Goal: Answer question/provide support: Share knowledge or assist other users

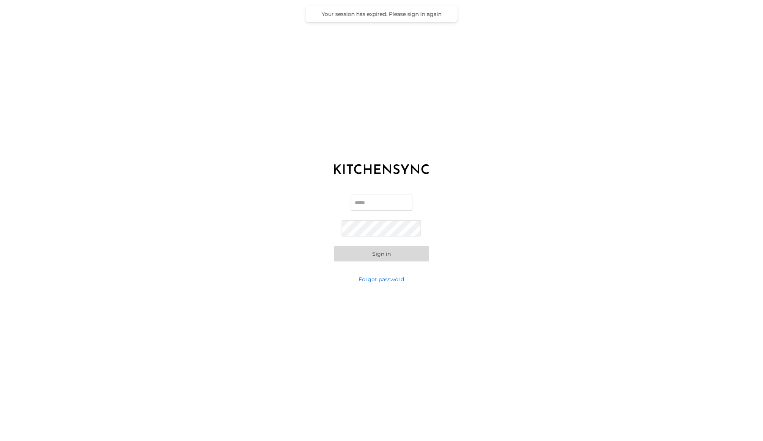
type input "**********"
click at [376, 255] on button "Sign in" at bounding box center [381, 253] width 95 height 15
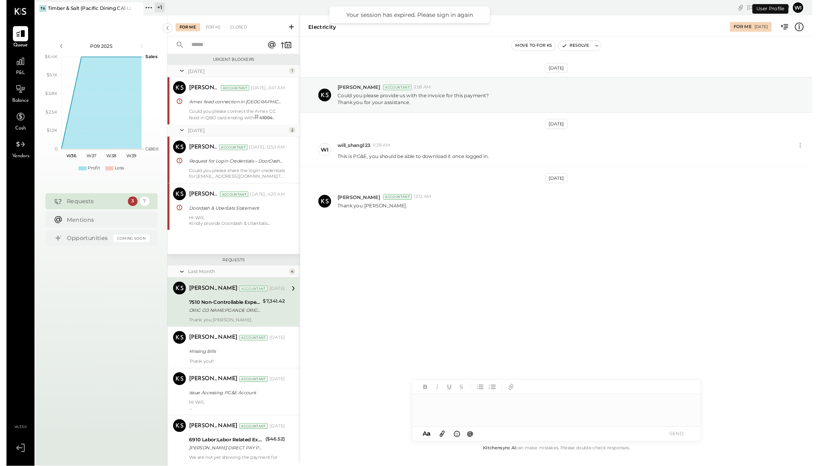
scroll to position [26, 0]
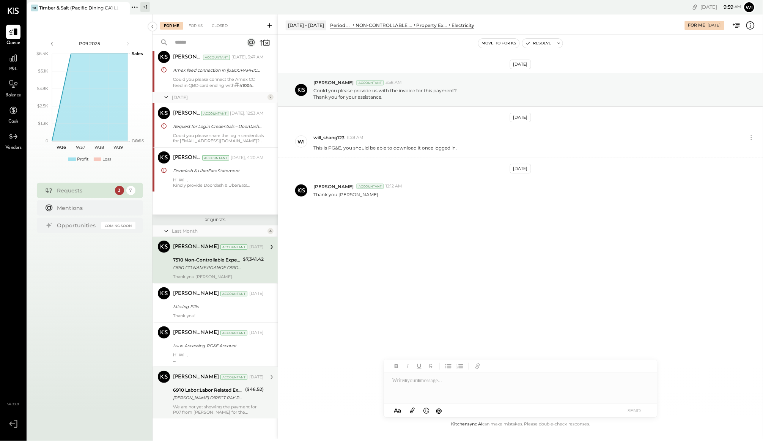
click at [226, 396] on div "[PERSON_NAME] DIRECT PAY PHONE [GEOGRAPHIC_DATA]" at bounding box center [208, 398] width 70 height 8
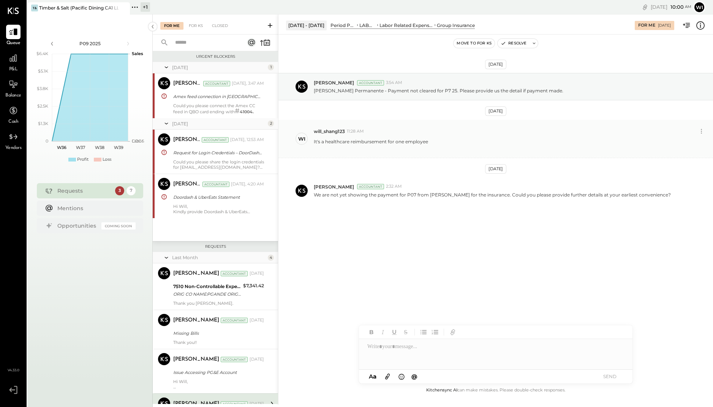
click at [454, 144] on div "It's a healthcare reimbursement for one employee" at bounding box center [510, 144] width 393 height 14
click at [429, 197] on p "We are not yet showing the payment for P07 from [PERSON_NAME] for the insurance…" at bounding box center [492, 194] width 357 height 6
click at [446, 360] on div at bounding box center [495, 354] width 273 height 30
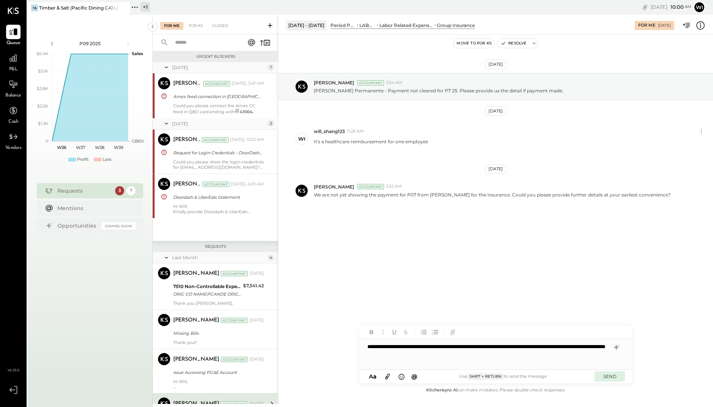
click at [603, 375] on button "SEND" at bounding box center [609, 376] width 30 height 10
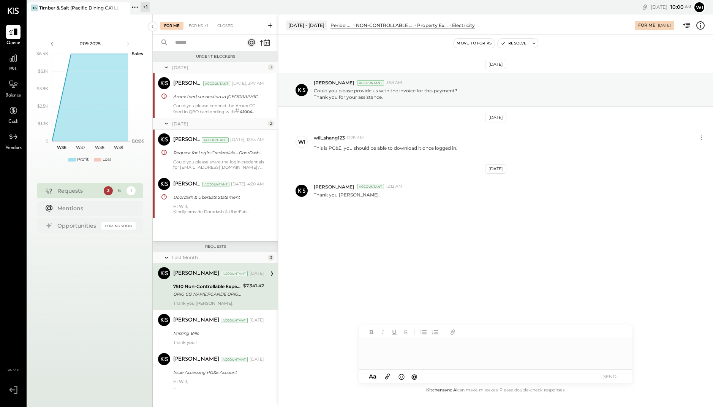
scroll to position [12, 0]
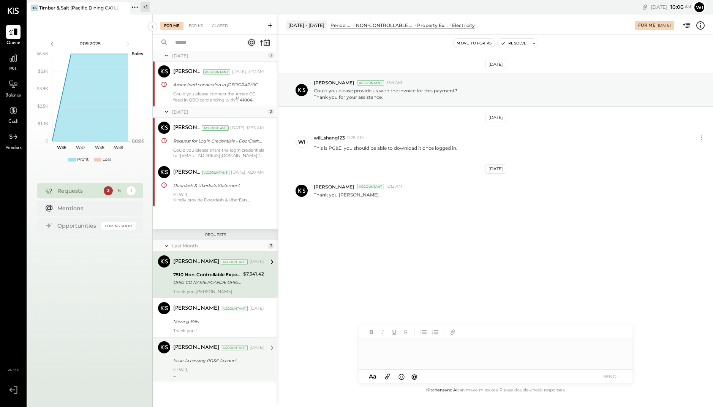
click at [255, 363] on div "Issue Accessing PG&E Account" at bounding box center [217, 360] width 88 height 8
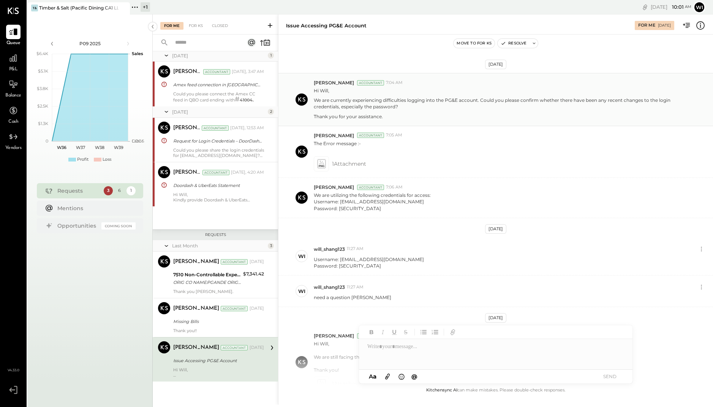
click at [449, 104] on p "We are currently experiencing difficulties logging into the PG&E account. Could…" at bounding box center [500, 103] width 373 height 13
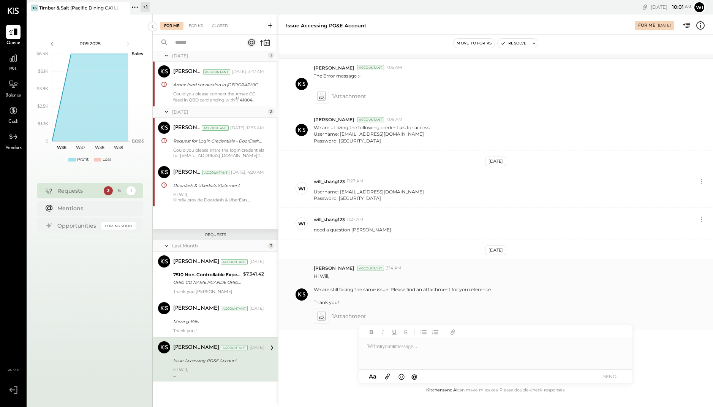
click at [339, 317] on span "1 Attachment" at bounding box center [349, 315] width 34 height 15
click at [318, 319] on icon at bounding box center [321, 316] width 9 height 11
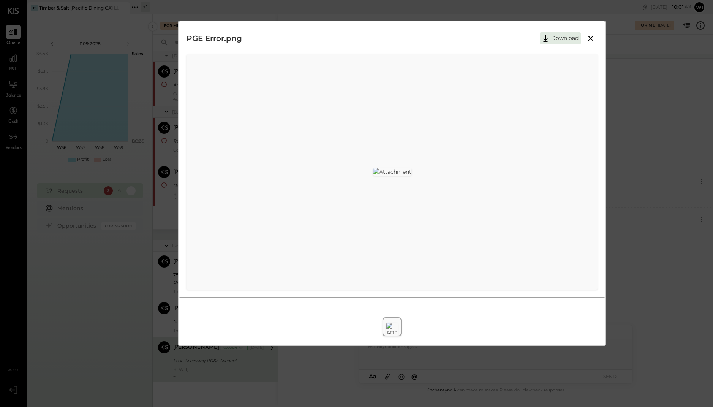
click at [591, 39] on icon at bounding box center [590, 38] width 5 height 5
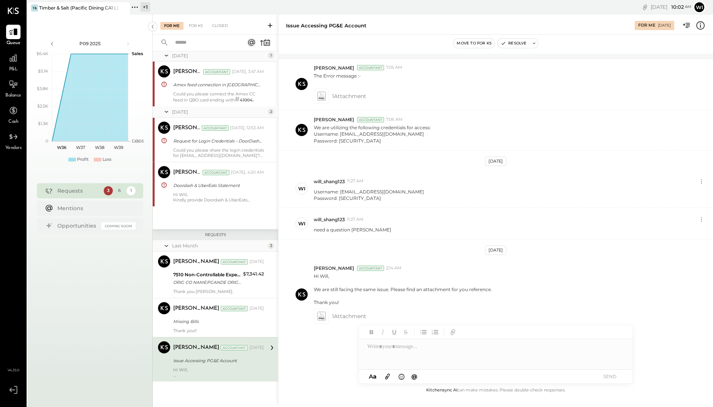
click at [499, 361] on div at bounding box center [495, 354] width 273 height 30
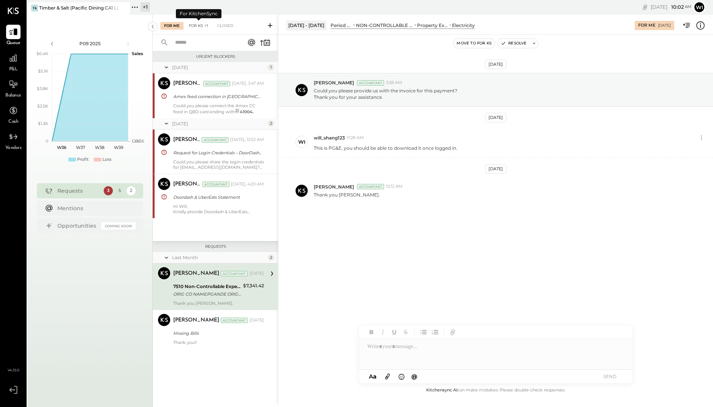
click at [202, 25] on div "For KS +1" at bounding box center [198, 26] width 27 height 8
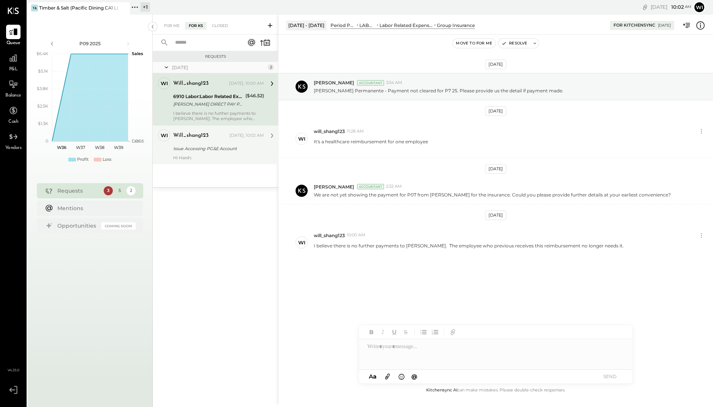
click at [218, 155] on div "Hi Harsh:" at bounding box center [218, 157] width 91 height 5
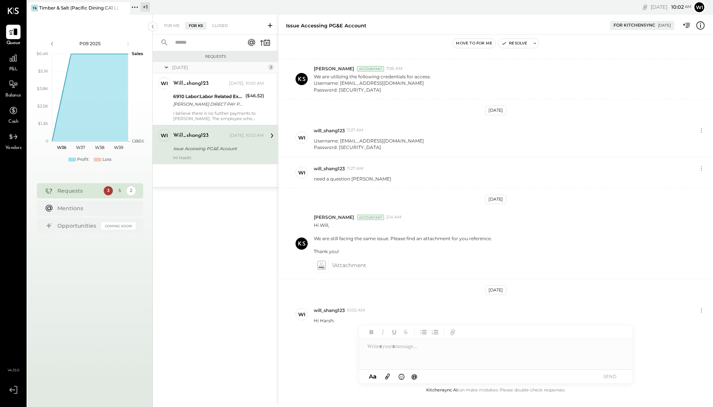
click at [410, 359] on div at bounding box center [495, 354] width 273 height 30
drag, startPoint x: 386, startPoint y: 148, endPoint x: 314, endPoint y: 139, distance: 73.0
click at [314, 139] on p "Username: [EMAIL_ADDRESS][DOMAIN_NAME] Password: [SECURITY_DATA]" at bounding box center [369, 143] width 110 height 13
copy p "Username: [EMAIL_ADDRESS][DOMAIN_NAME] Password: [SECURITY_DATA]"
click at [404, 347] on div at bounding box center [495, 354] width 273 height 30
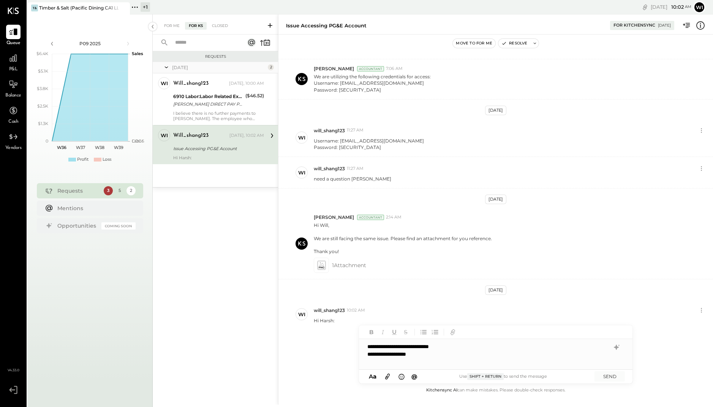
click at [401, 346] on div "**********" at bounding box center [495, 354] width 273 height 30
click at [417, 347] on div "**********" at bounding box center [495, 354] width 273 height 30
drag, startPoint x: 471, startPoint y: 347, endPoint x: 398, endPoint y: 346, distance: 72.9
click at [398, 346] on div "**********" at bounding box center [495, 354] width 273 height 30
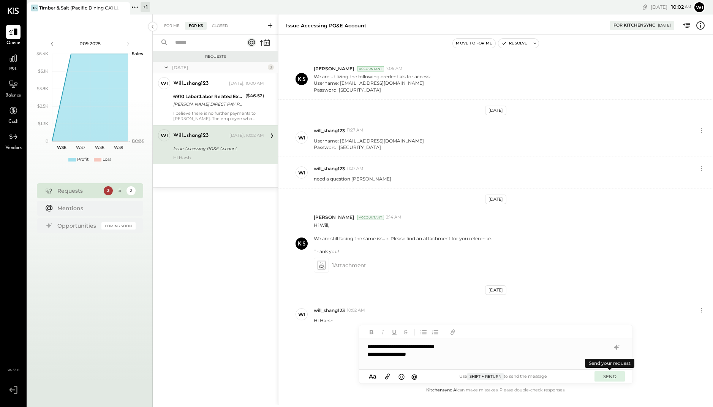
click at [608, 378] on button "SEND" at bounding box center [609, 376] width 30 height 10
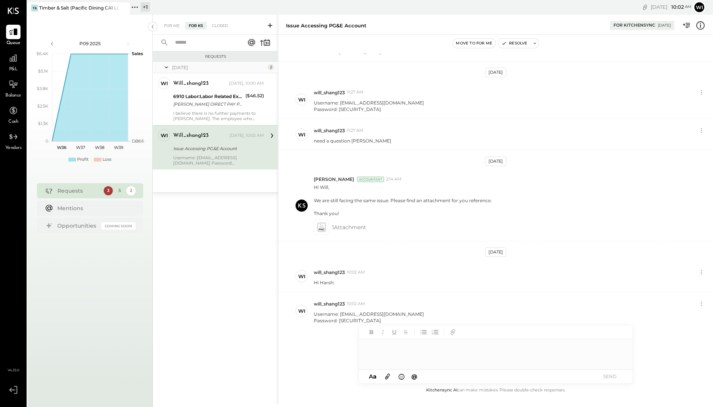
click at [424, 361] on div at bounding box center [495, 354] width 273 height 30
click at [606, 375] on button "SEND" at bounding box center [609, 376] width 30 height 10
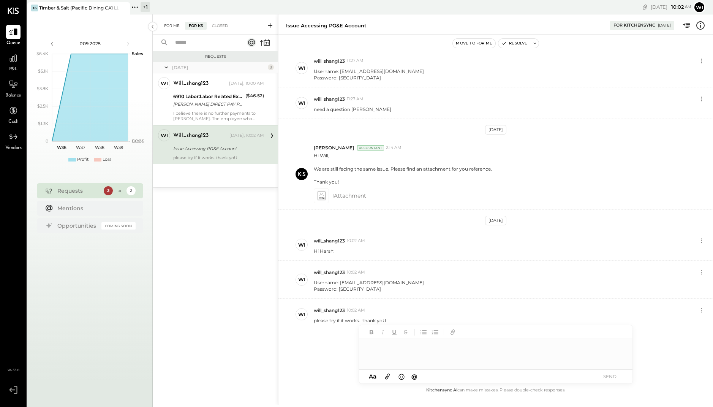
click at [172, 28] on div "For Me" at bounding box center [171, 26] width 23 height 8
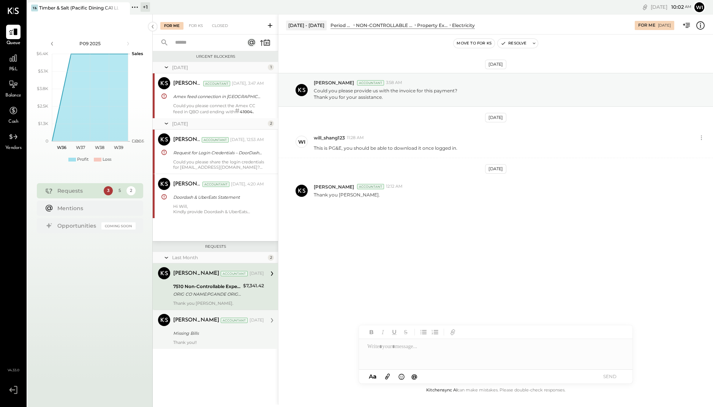
click at [240, 333] on div "Missing Bills" at bounding box center [217, 333] width 88 height 8
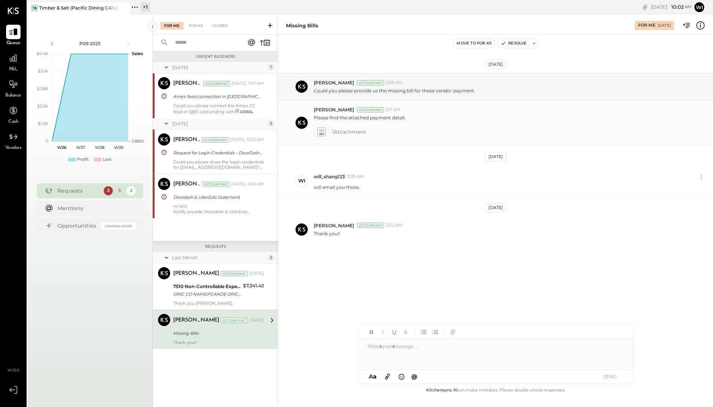
click at [339, 132] on span "1 Attachment" at bounding box center [349, 131] width 34 height 15
click at [322, 132] on icon at bounding box center [321, 131] width 8 height 9
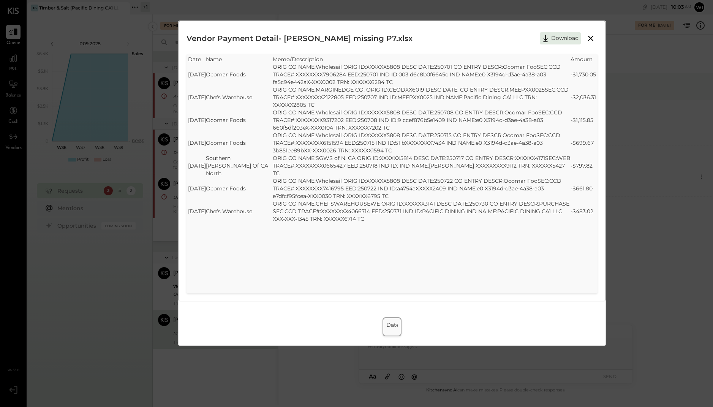
click at [591, 36] on icon at bounding box center [590, 38] width 9 height 9
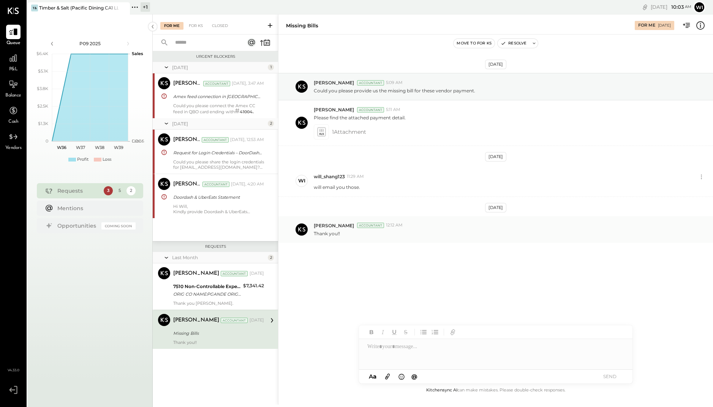
click at [439, 231] on div "Thank you!!" at bounding box center [510, 233] width 393 height 8
click at [371, 227] on div "Accountant" at bounding box center [370, 224] width 27 height 5
click at [328, 222] on span "[PERSON_NAME]" at bounding box center [334, 225] width 40 height 6
click at [355, 239] on div "[PERSON_NAME] Accountant 12:12 AM Thank you!!" at bounding box center [495, 229] width 434 height 27
click at [320, 137] on div at bounding box center [321, 131] width 15 height 15
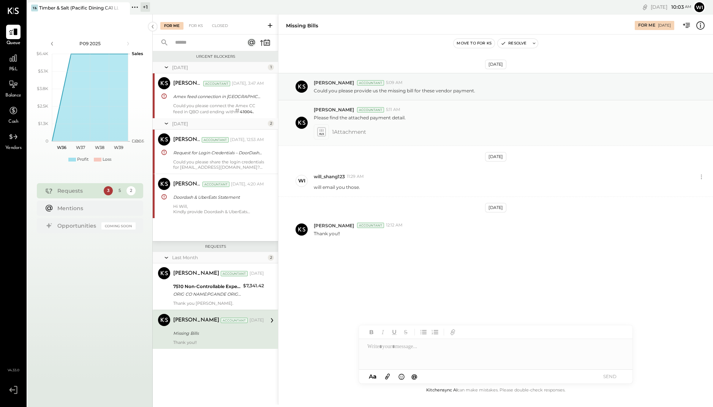
click at [322, 135] on icon at bounding box center [321, 131] width 8 height 9
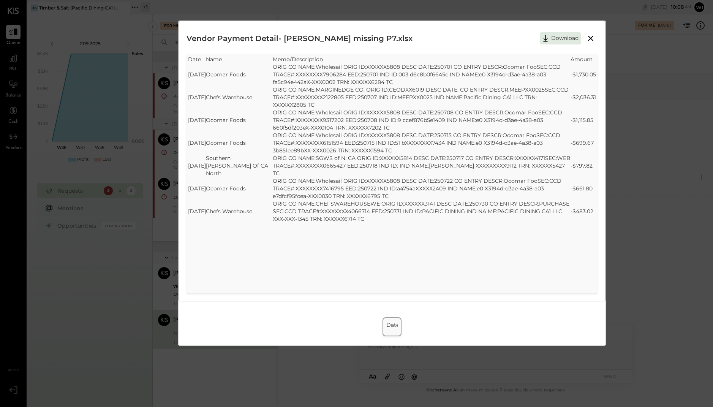
click at [595, 37] on button at bounding box center [591, 38] width 14 height 10
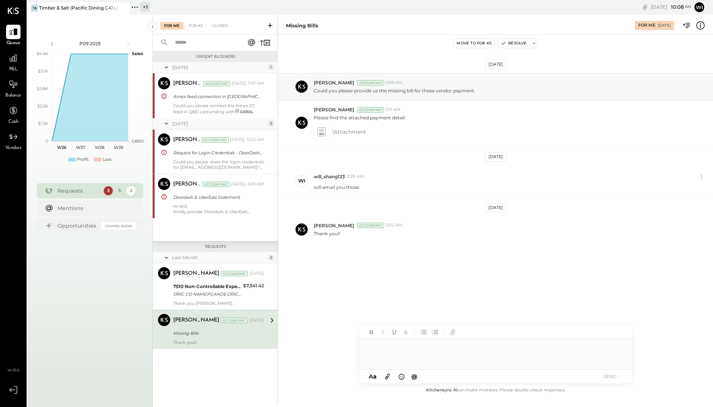
click at [419, 358] on div at bounding box center [495, 354] width 273 height 30
click at [387, 378] on icon at bounding box center [387, 377] width 5 height 6
click at [430, 324] on div at bounding box center [495, 325] width 273 height 30
click at [325, 130] on icon at bounding box center [321, 131] width 8 height 9
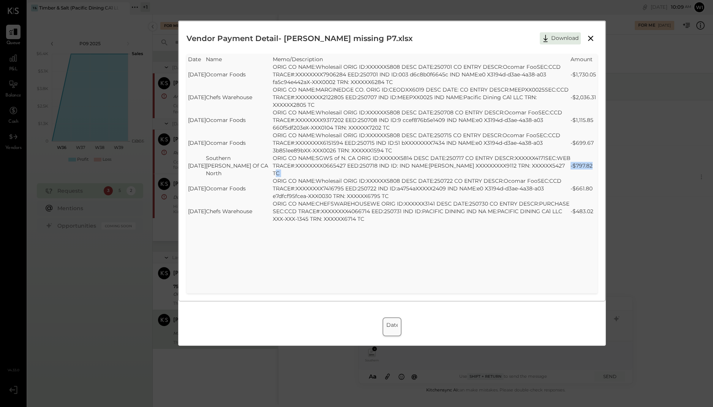
drag, startPoint x: 571, startPoint y: 158, endPoint x: 596, endPoint y: 159, distance: 24.3
click at [596, 159] on tr "[DATE] Southern [PERSON_NAME] Of CA North ORIG CO NAME:SGWS of N. CA ORIG ID:XX…" at bounding box center [392, 165] width 408 height 23
click at [595, 158] on td "-$797.82" at bounding box center [582, 165] width 25 height 23
drag, startPoint x: 595, startPoint y: 158, endPoint x: 574, endPoint y: 158, distance: 20.1
click at [574, 158] on td "-$797.82" at bounding box center [582, 165] width 25 height 23
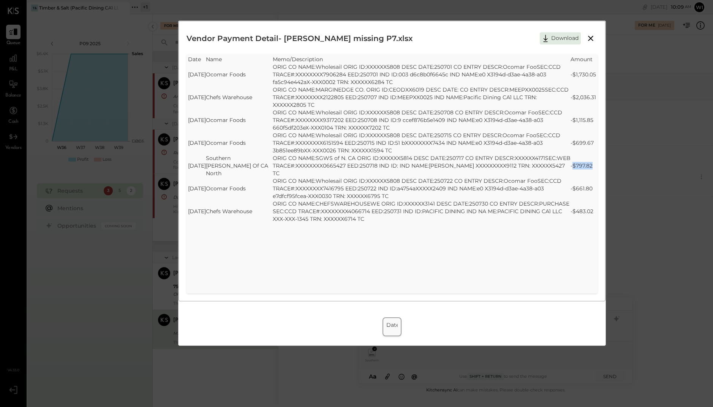
copy td "$797.82"
click at [590, 37] on icon at bounding box center [590, 38] width 9 height 9
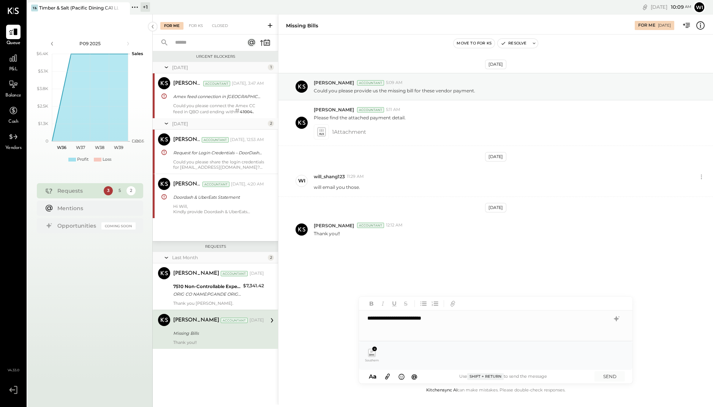
click at [455, 324] on div "**********" at bounding box center [495, 325] width 273 height 30
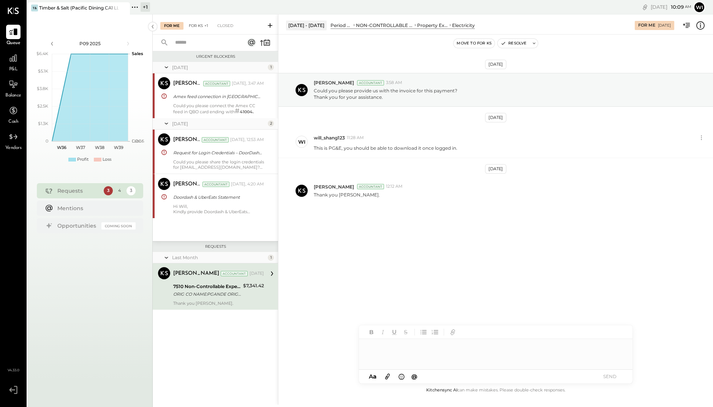
click at [199, 24] on div "For KS +1" at bounding box center [198, 26] width 27 height 8
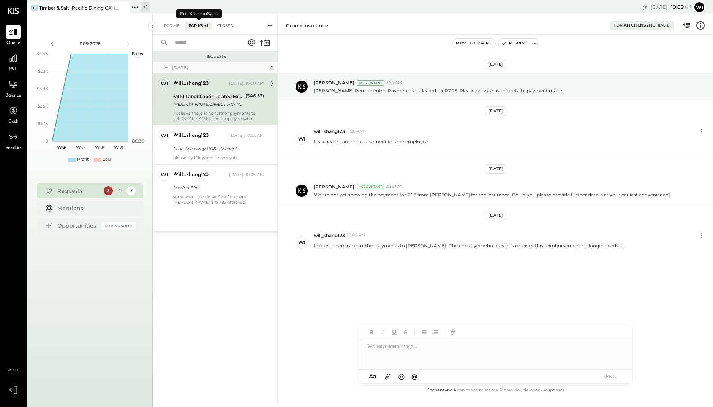
click at [222, 28] on div "Closed" at bounding box center [225, 26] width 24 height 8
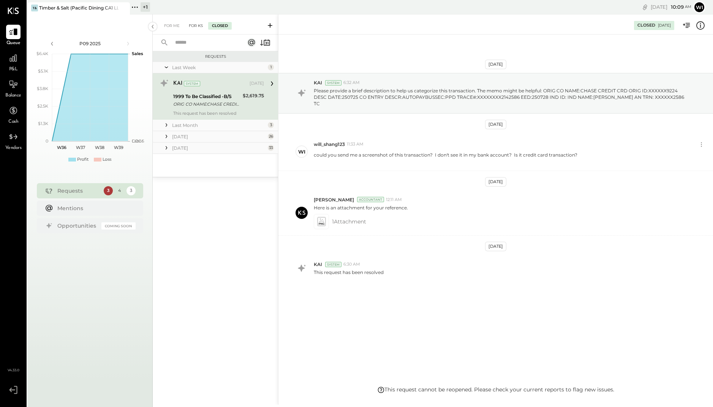
click at [192, 22] on div "For KS" at bounding box center [196, 26] width 22 height 8
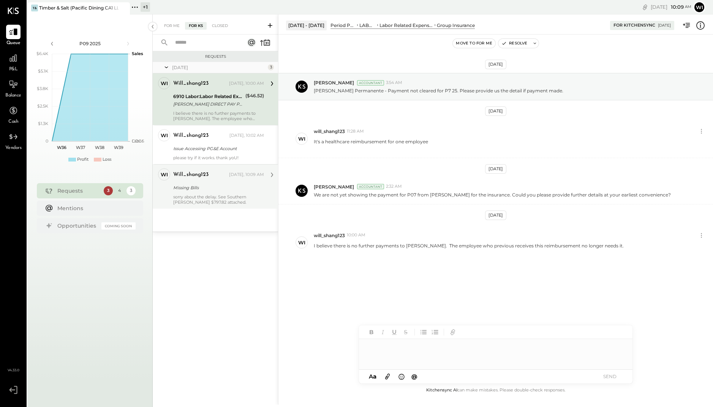
click at [228, 194] on div "sorry about the delay. See Southern [PERSON_NAME] $797.82 attached." at bounding box center [218, 199] width 91 height 11
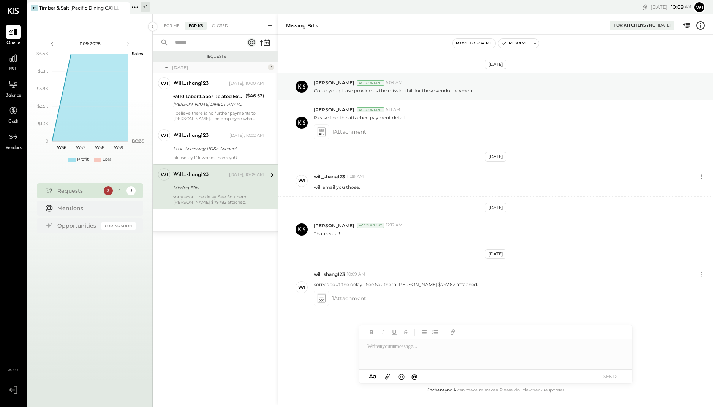
click at [429, 359] on div at bounding box center [495, 354] width 273 height 30
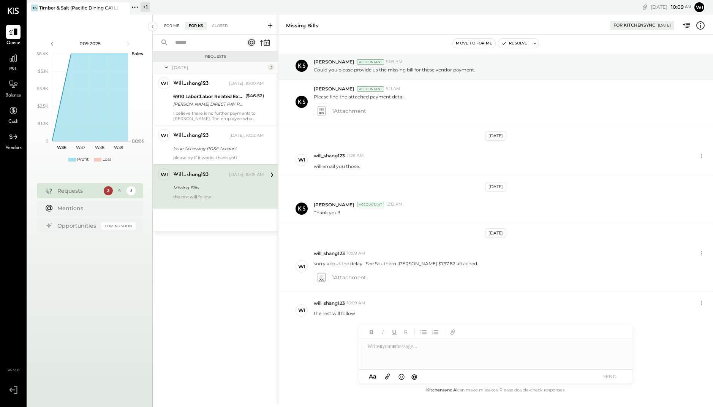
click at [171, 22] on div "For Me" at bounding box center [171, 26] width 23 height 8
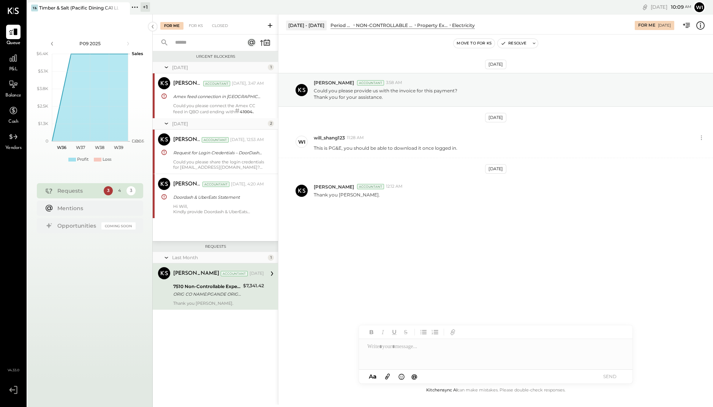
click at [236, 302] on div "Thank you [PERSON_NAME]." at bounding box center [218, 302] width 91 height 5
click at [233, 214] on div "[PERSON_NAME] Accountant [PERSON_NAME] Accountant [DATE], 4:20 AM Doordash & Ub…" at bounding box center [215, 195] width 125 height 44
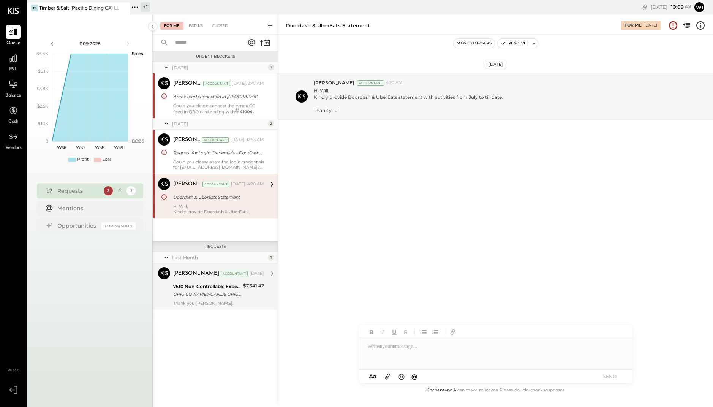
click at [434, 361] on div at bounding box center [495, 354] width 273 height 30
click at [485, 341] on div at bounding box center [488, 339] width 242 height 8
click at [525, 331] on div "**********" at bounding box center [495, 346] width 273 height 46
click at [390, 378] on icon at bounding box center [387, 376] width 8 height 9
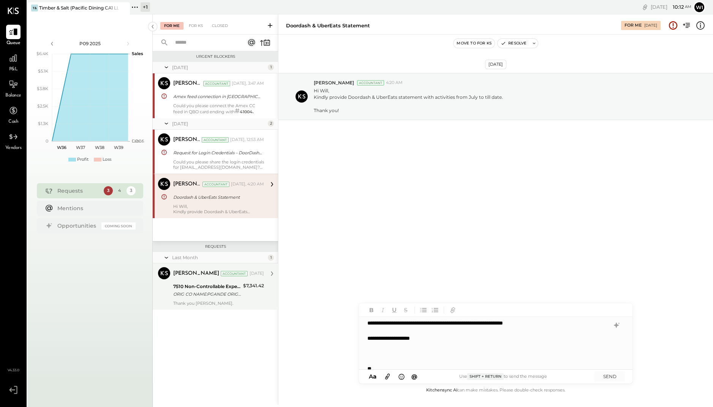
click at [387, 378] on icon at bounding box center [387, 377] width 5 height 6
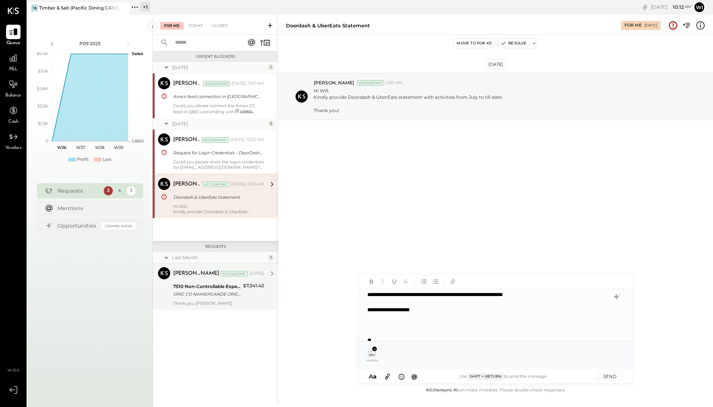
click at [387, 374] on icon at bounding box center [387, 376] width 8 height 9
click at [372, 356] on icon at bounding box center [371, 352] width 7 height 7
click at [371, 354] on icon at bounding box center [371, 352] width 7 height 7
click at [403, 357] on div "monthly-statement-generator-913190-68483552-8-2025.pdf" at bounding box center [398, 355] width 14 height 16
click at [399, 357] on icon at bounding box center [398, 352] width 8 height 11
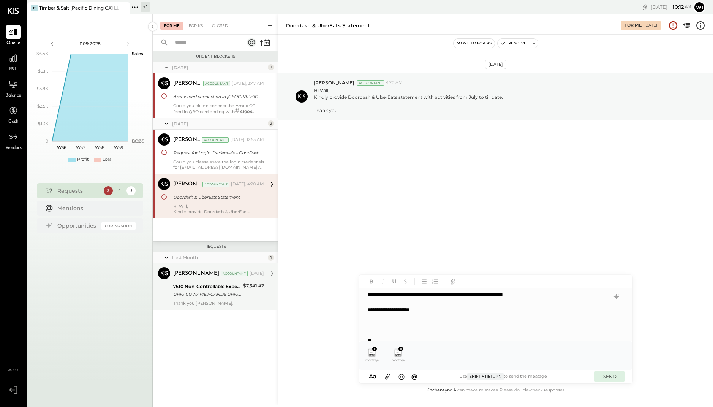
click at [611, 377] on button "SEND" at bounding box center [609, 376] width 30 height 10
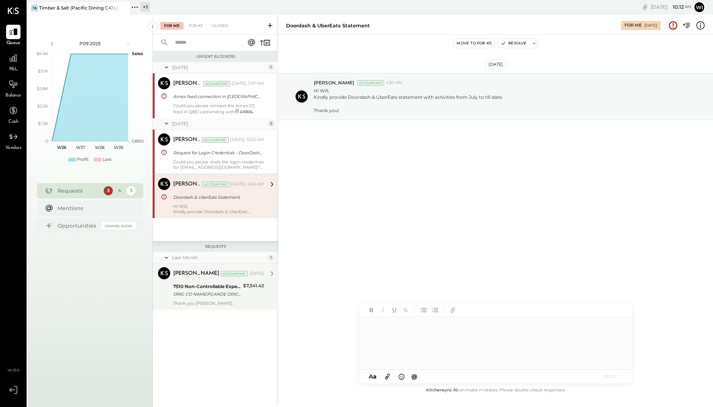
scroll to position [0, 0]
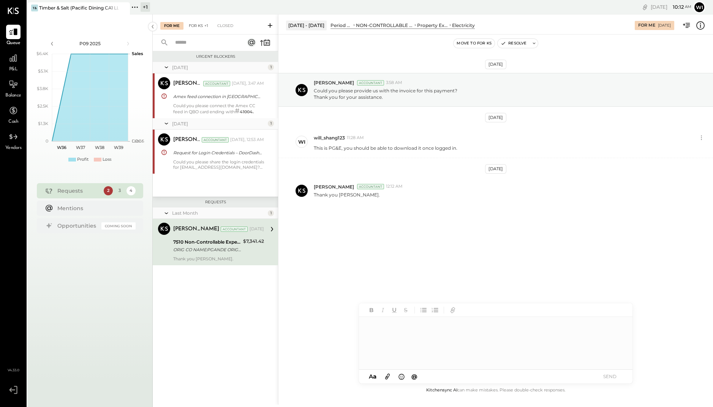
click at [203, 25] on div "For KS +1" at bounding box center [198, 26] width 27 height 8
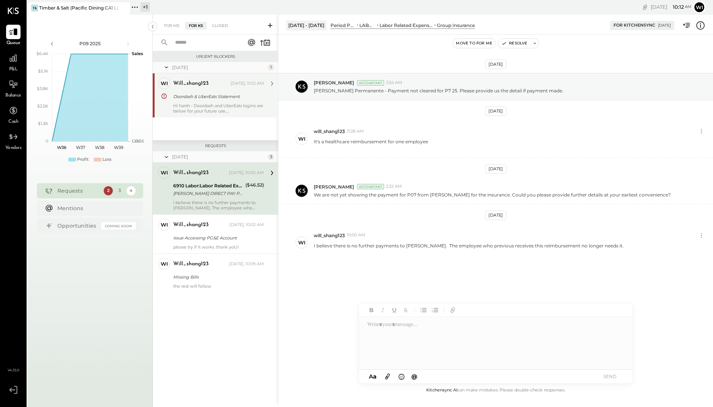
click at [229, 98] on div "Doordash & UberEats Statement" at bounding box center [217, 97] width 88 height 8
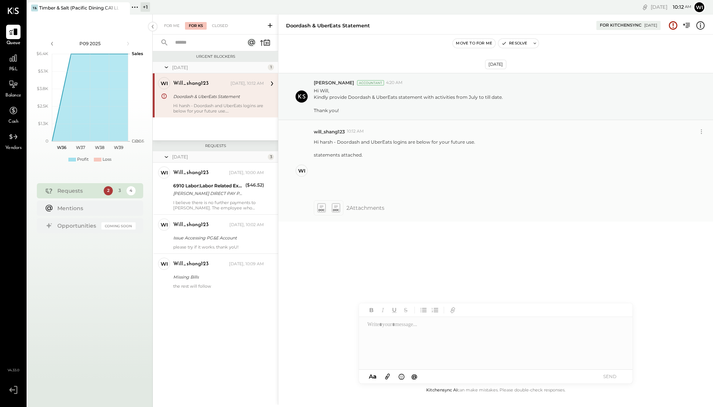
click at [333, 208] on icon at bounding box center [335, 207] width 8 height 9
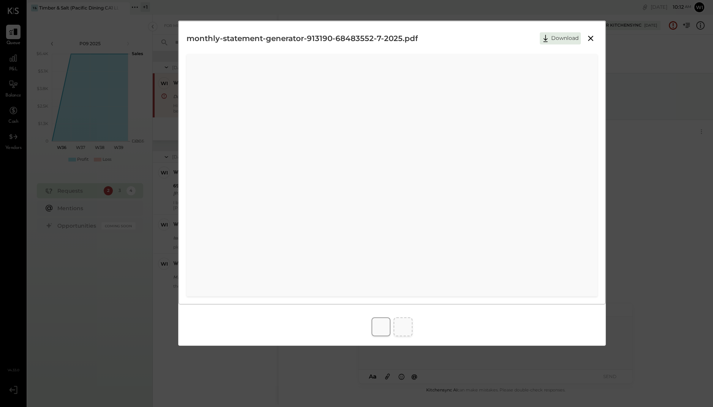
click at [589, 36] on icon at bounding box center [590, 38] width 5 height 5
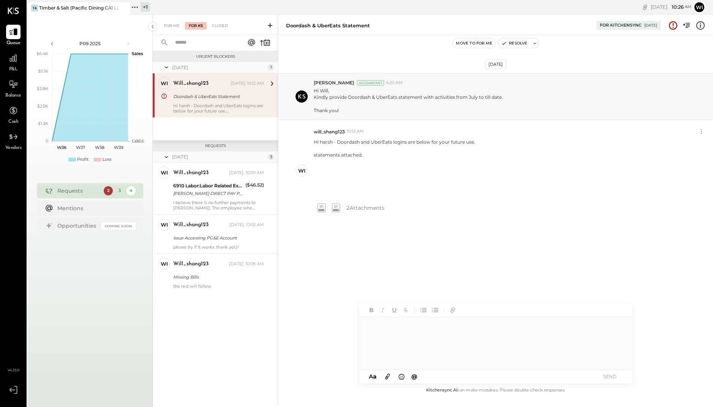
click at [397, 341] on div at bounding box center [495, 343] width 273 height 53
click at [390, 374] on icon at bounding box center [387, 376] width 8 height 9
click at [386, 378] on icon at bounding box center [387, 376] width 8 height 9
click at [609, 375] on button "SEND" at bounding box center [609, 376] width 30 height 10
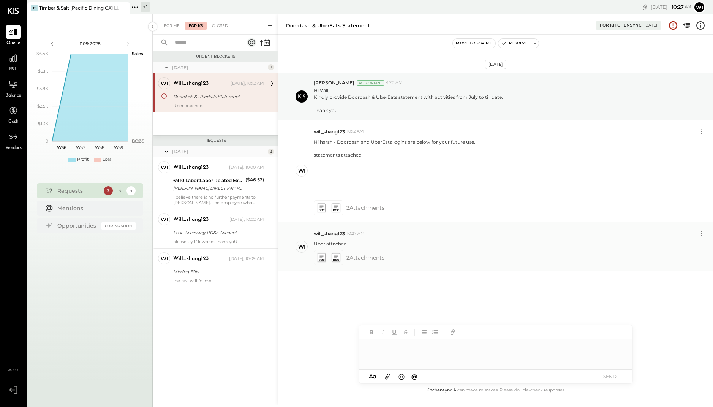
click at [337, 257] on icon at bounding box center [335, 257] width 8 height 9
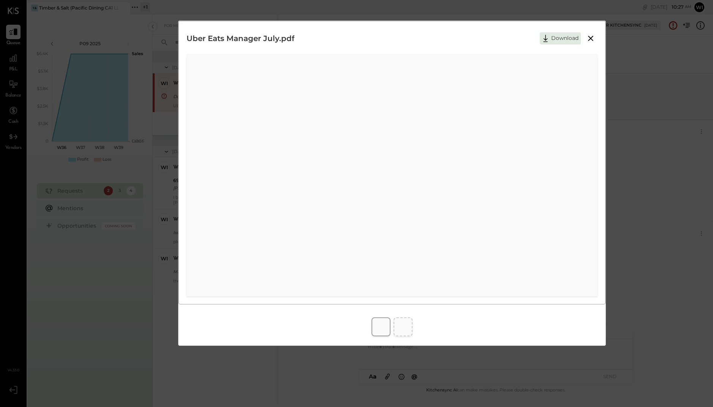
click at [591, 38] on icon at bounding box center [590, 38] width 9 height 9
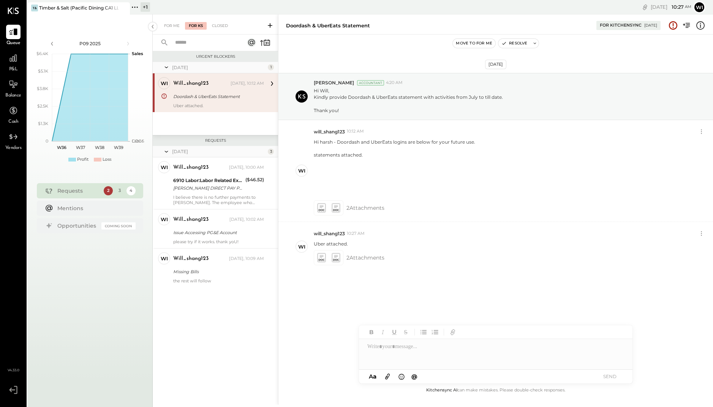
click at [226, 90] on div "will_shang123 [DATE], 10:12 AM Doordash & UberEats Statement Uber attached." at bounding box center [218, 92] width 91 height 31
click at [170, 25] on div "For Me" at bounding box center [171, 26] width 23 height 8
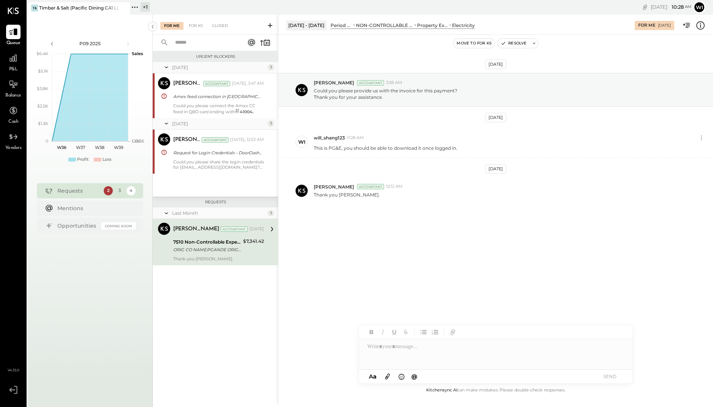
click at [228, 249] on div "ORIG CO NAME:PGANDE ORIG ID:XXXXXX2640 DESC DATE:[DATE] CO ENTRY DESCR:WEB ONLI…" at bounding box center [207, 250] width 68 height 8
click at [405, 350] on div at bounding box center [495, 354] width 273 height 30
click at [601, 375] on button "SEND" at bounding box center [609, 376] width 30 height 10
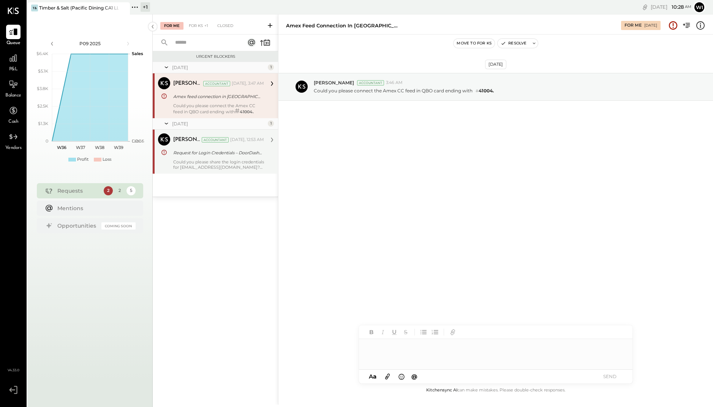
click at [218, 158] on div "[PERSON_NAME] Accountant [DATE], 12:53 AM Request for Login Credentials – DoorD…" at bounding box center [218, 151] width 91 height 36
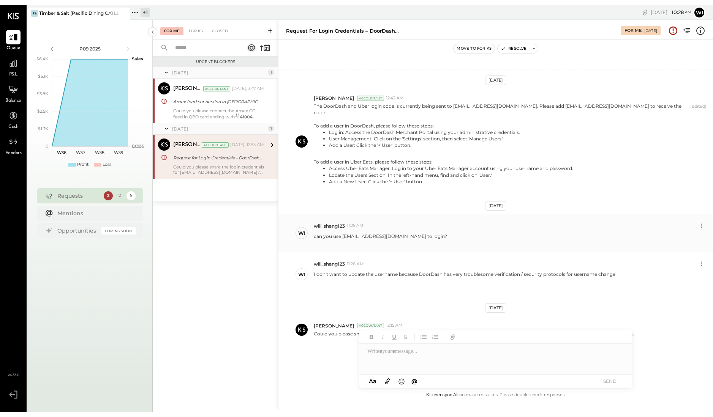
scroll to position [260, 0]
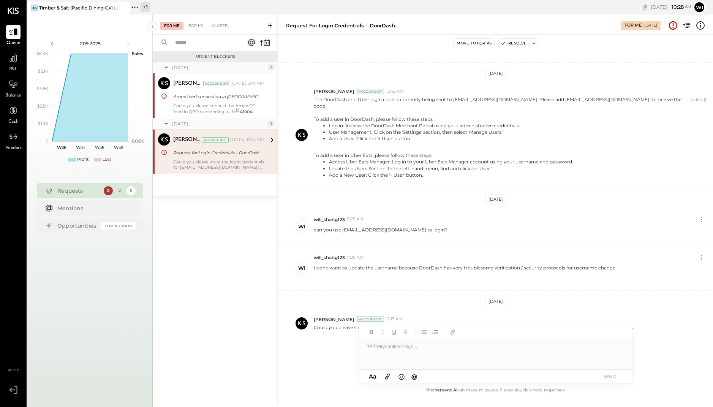
click at [438, 348] on div at bounding box center [495, 354] width 273 height 30
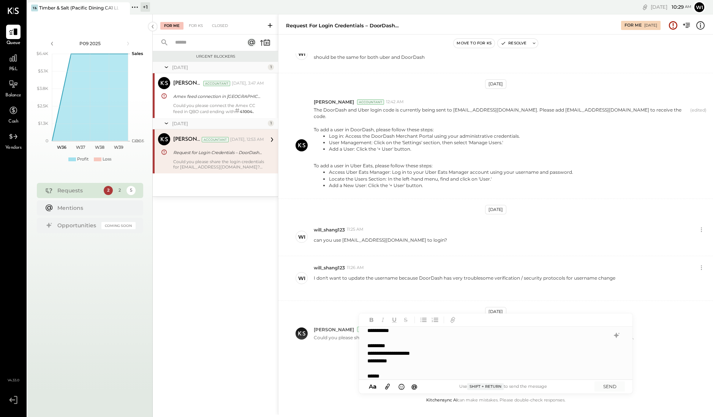
scroll to position [15, 0]
drag, startPoint x: 537, startPoint y: 110, endPoint x: 611, endPoint y: 108, distance: 74.1
click at [611, 108] on p "The DoorDash and Uber login code is currently being sent to [EMAIL_ADDRESS][DOM…" at bounding box center [500, 150] width 373 height 86
copy p "[EMAIL_ADDRESS][DOMAIN_NAME]"
click at [565, 120] on p "The DoorDash and Uber login code is currently being sent to [EMAIL_ADDRESS][DOM…" at bounding box center [500, 150] width 373 height 86
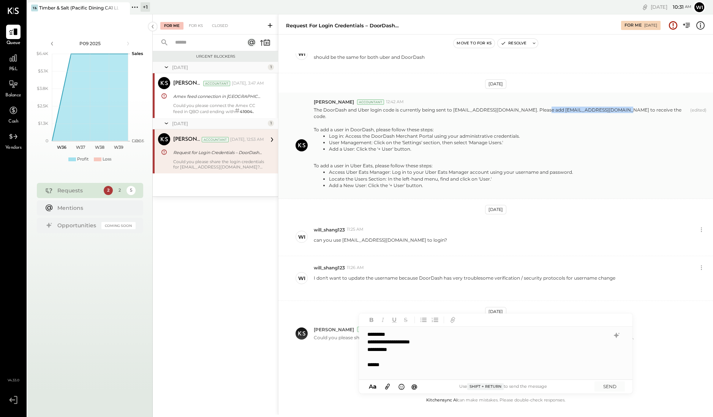
drag, startPoint x: 536, startPoint y: 109, endPoint x: 612, endPoint y: 108, distance: 75.5
click at [612, 108] on p "The DoorDash and Uber login code is currently being sent to [EMAIL_ADDRESS][DOM…" at bounding box center [500, 150] width 373 height 86
copy p "[EMAIL_ADDRESS][DOMAIN_NAME]"
click at [410, 361] on div "*****" at bounding box center [487, 365] width 241 height 8
click at [412, 363] on div "*****" at bounding box center [487, 365] width 241 height 8
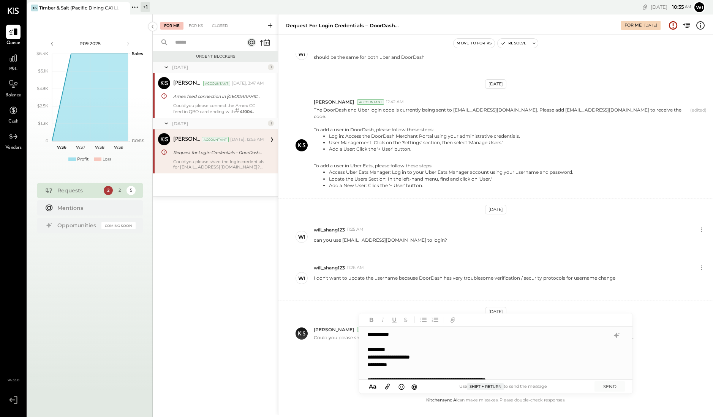
scroll to position [0, 0]
click at [411, 340] on div at bounding box center [487, 343] width 241 height 8
click at [407, 336] on div "**********" at bounding box center [495, 353] width 273 height 53
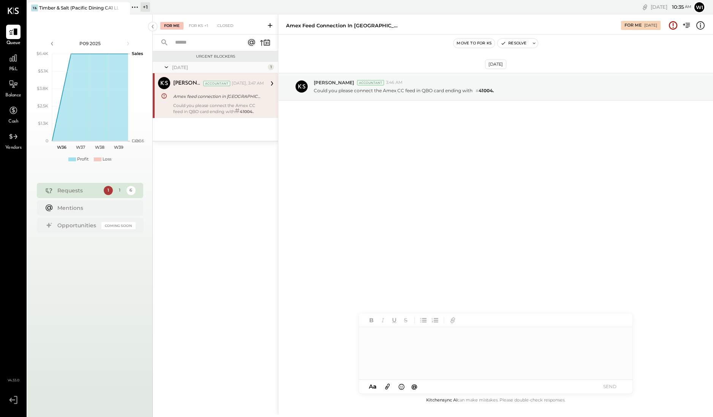
click at [196, 102] on div "[PERSON_NAME] Accountant [DATE], 3:47 AM Amex feed connection in QBO Could you …" at bounding box center [218, 95] width 91 height 37
click at [196, 103] on div "Could you please connect the Amex CC feed in QBO card ending with # 41004." at bounding box center [218, 108] width 91 height 11
drag, startPoint x: 421, startPoint y: 91, endPoint x: 445, endPoint y: 90, distance: 23.9
click at [445, 90] on p "Could you please connect the Amex CC feed in QBO card ending with # 41004." at bounding box center [404, 90] width 180 height 7
copy p "QBO card"
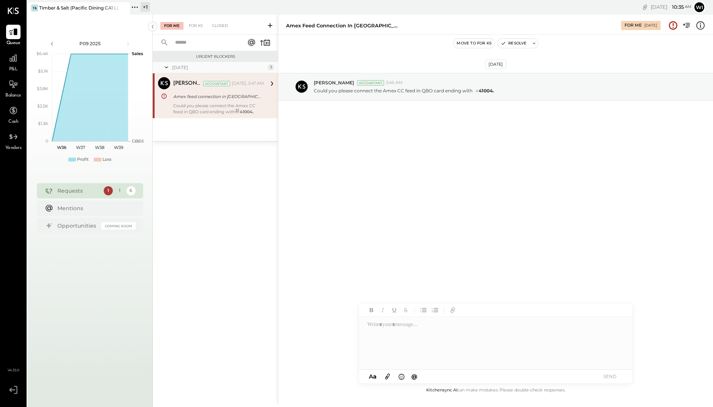
click at [412, 137] on div "[DATE] [PERSON_NAME] Accountant 3:46 AM Could you please connect the Amex CC fe…" at bounding box center [495, 106] width 434 height 104
drag, startPoint x: 370, startPoint y: 91, endPoint x: 436, endPoint y: 90, distance: 65.7
click at [436, 90] on p "Could you please connect the Amex CC feed in QBO card ending with # 41004." at bounding box center [404, 90] width 180 height 7
click at [442, 91] on p "Could you please connect the Amex CC feed in QBO card ending with # 41004." at bounding box center [404, 90] width 180 height 7
click at [433, 335] on div at bounding box center [495, 343] width 273 height 53
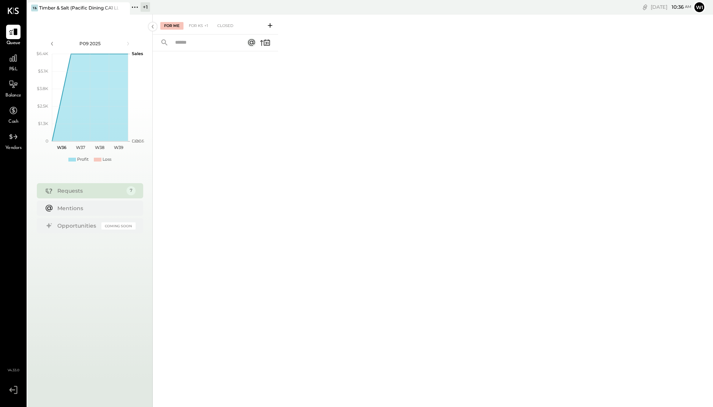
click at [69, 266] on div "P09 2025 polygon, polyline { transition: fill-opacity 0.1s, stroke-opacity 0.1s…" at bounding box center [89, 217] width 125 height 407
click at [323, 60] on div "For Me For KS Closed" at bounding box center [433, 209] width 560 height 390
